Goal: Find specific page/section: Find specific page/section

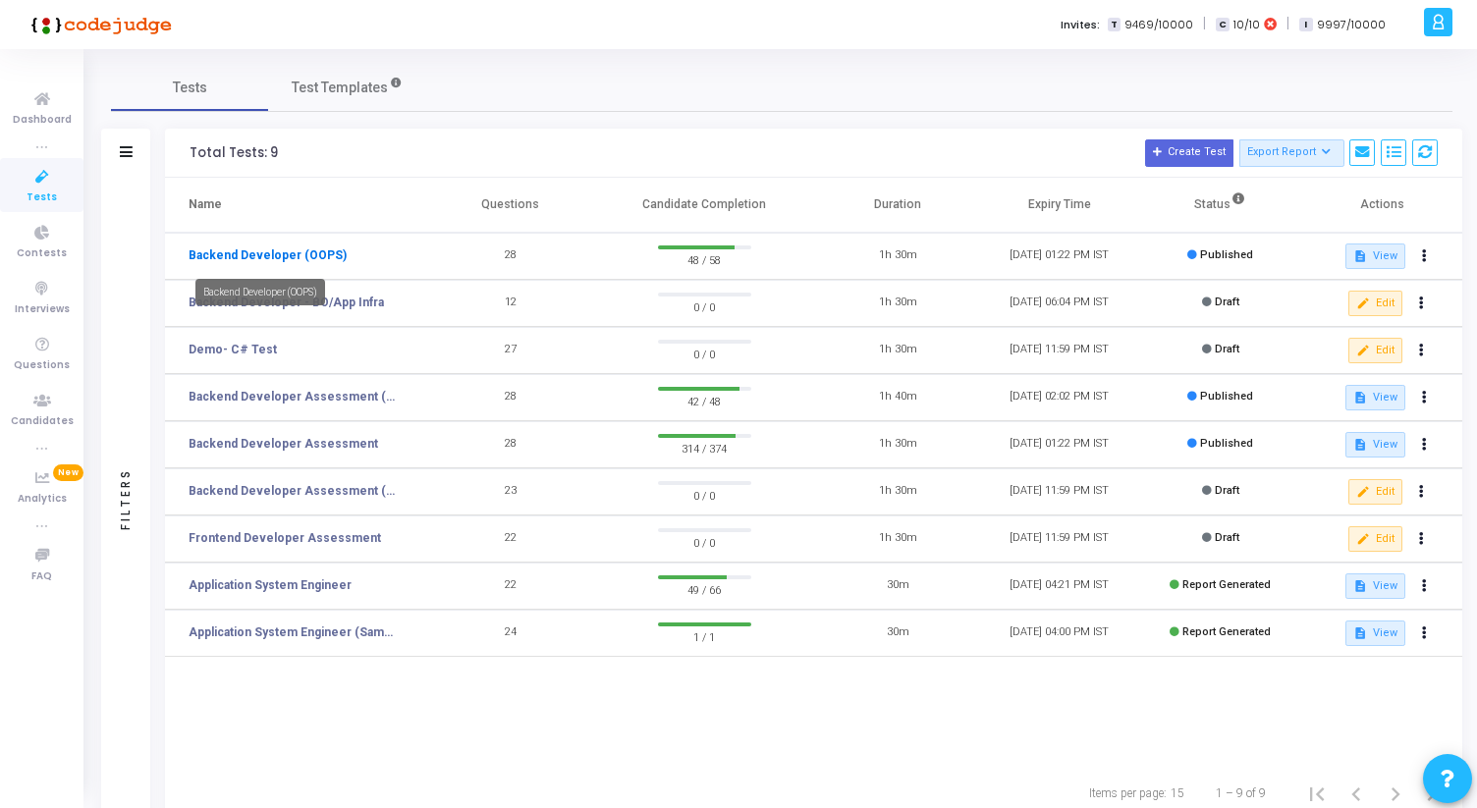
click at [321, 257] on link "Backend Developer (OOPS)" at bounding box center [268, 255] width 158 height 18
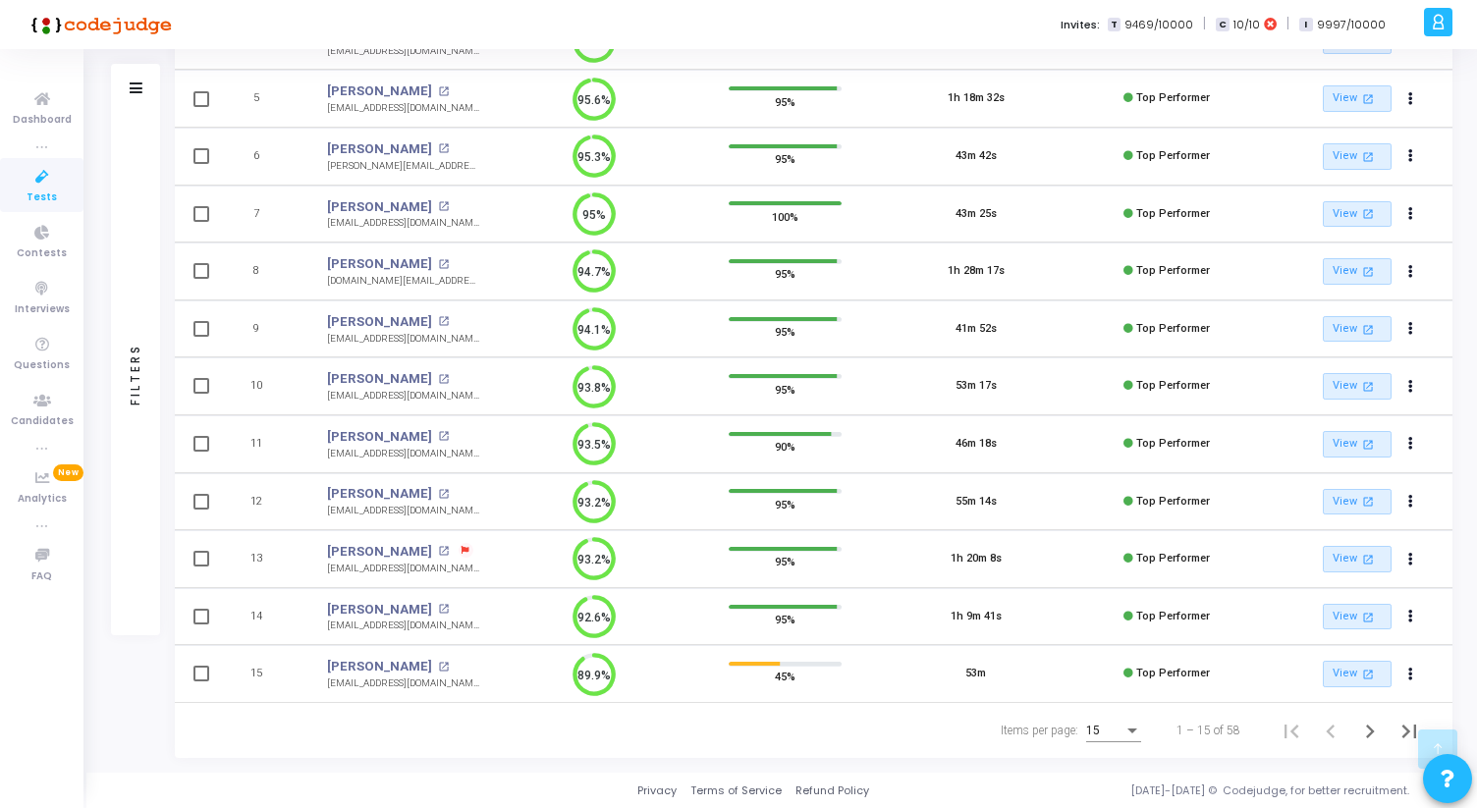
click at [1102, 730] on div "15" at bounding box center [1104, 732] width 37 height 14
click at [1102, 728] on span "50" at bounding box center [1114, 719] width 55 height 35
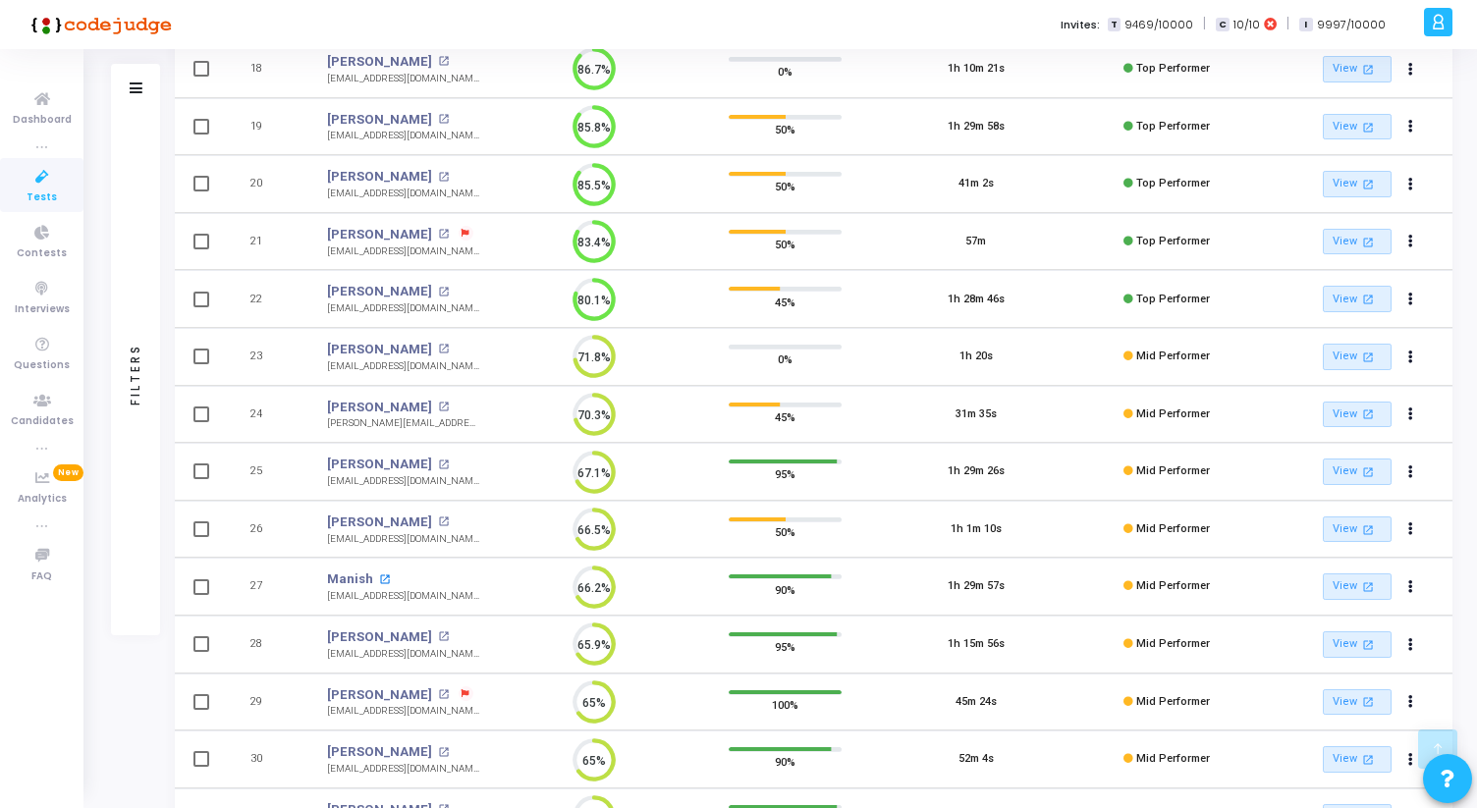
click at [380, 581] on mat-icon "open_in_new" at bounding box center [384, 579] width 11 height 11
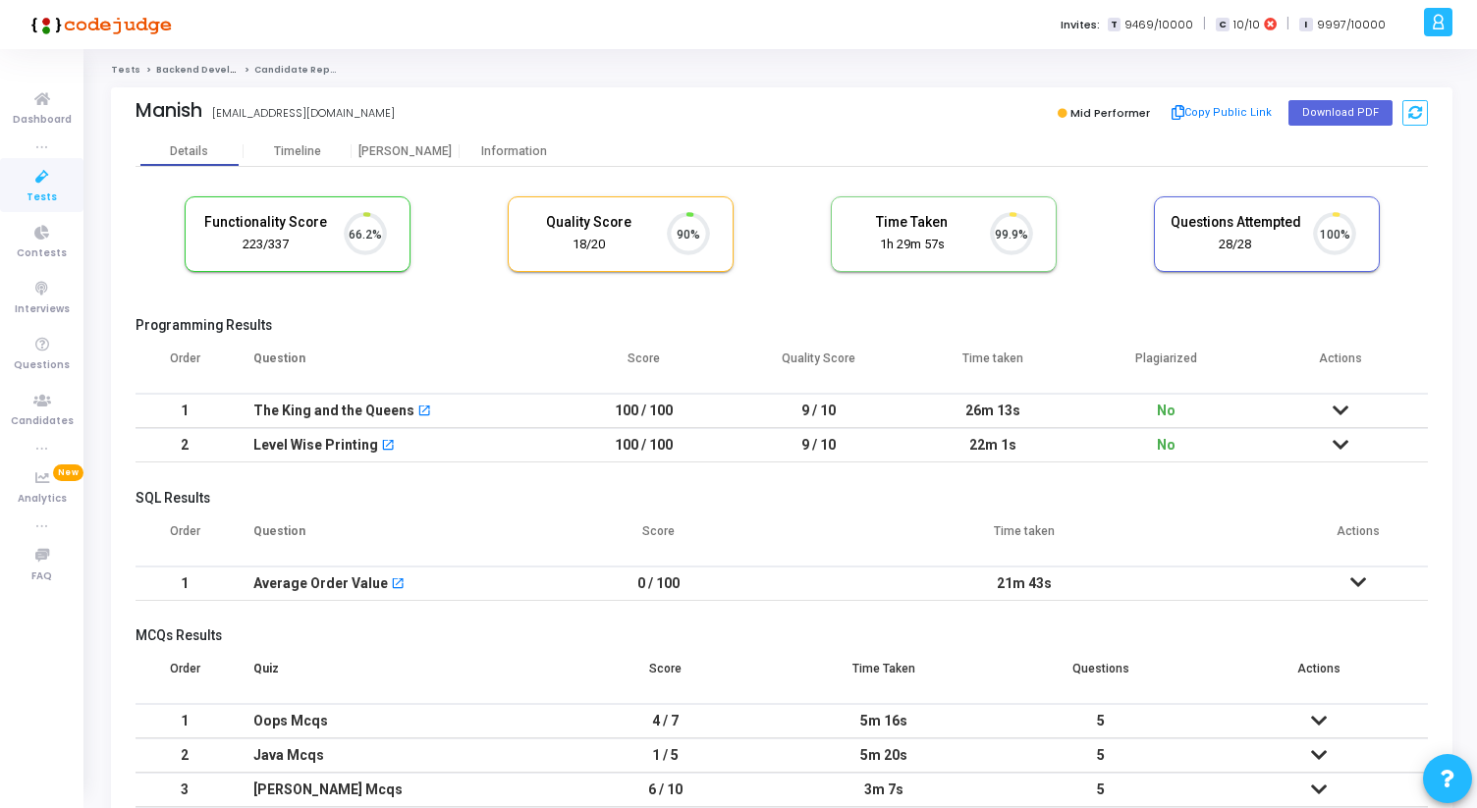
scroll to position [41, 50]
